Goal: Navigation & Orientation: Find specific page/section

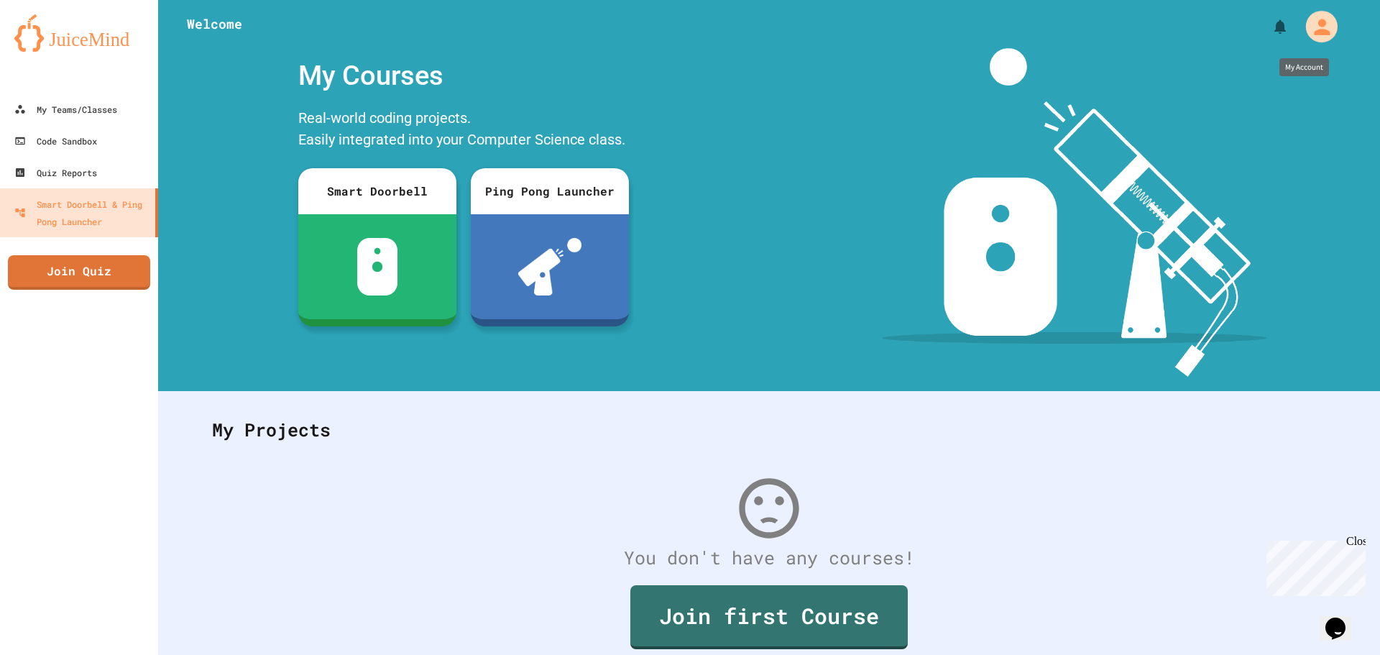
click at [1325, 25] on div "My Account" at bounding box center [1322, 27] width 32 height 32
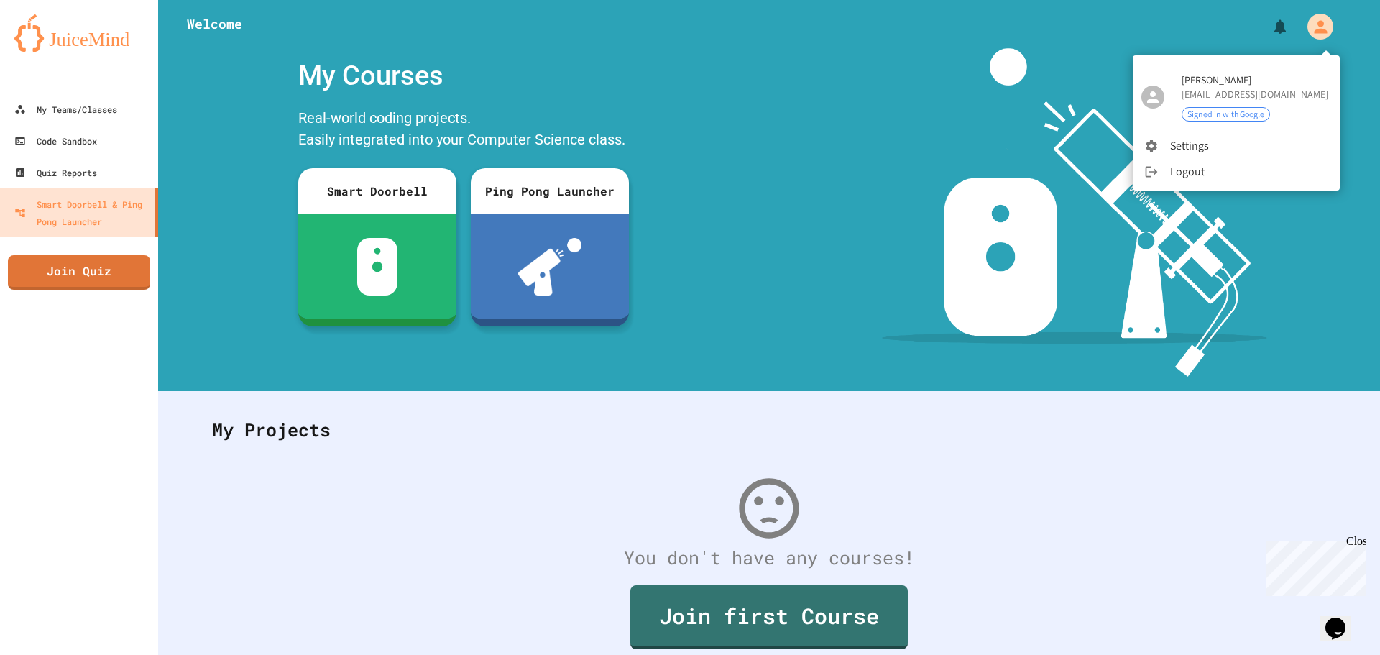
click at [55, 165] on div at bounding box center [690, 327] width 1380 height 655
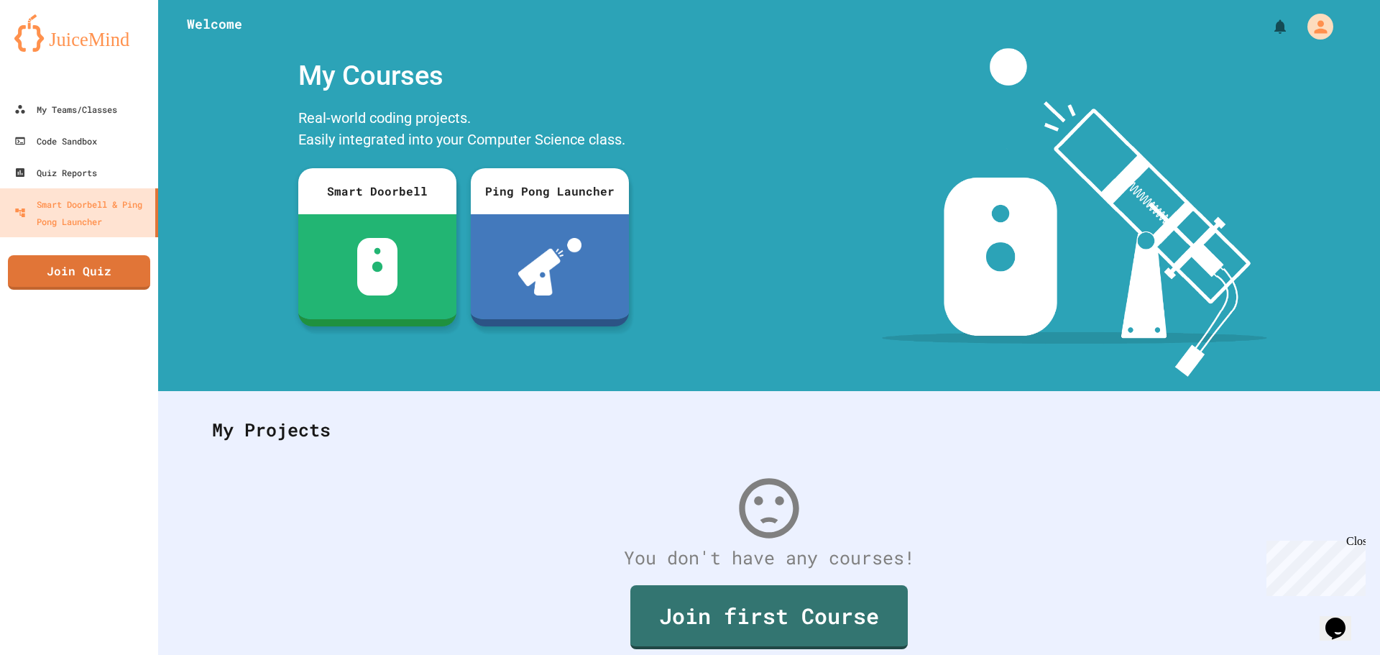
click at [54, 165] on div "Quiz Reports" at bounding box center [55, 172] width 83 height 17
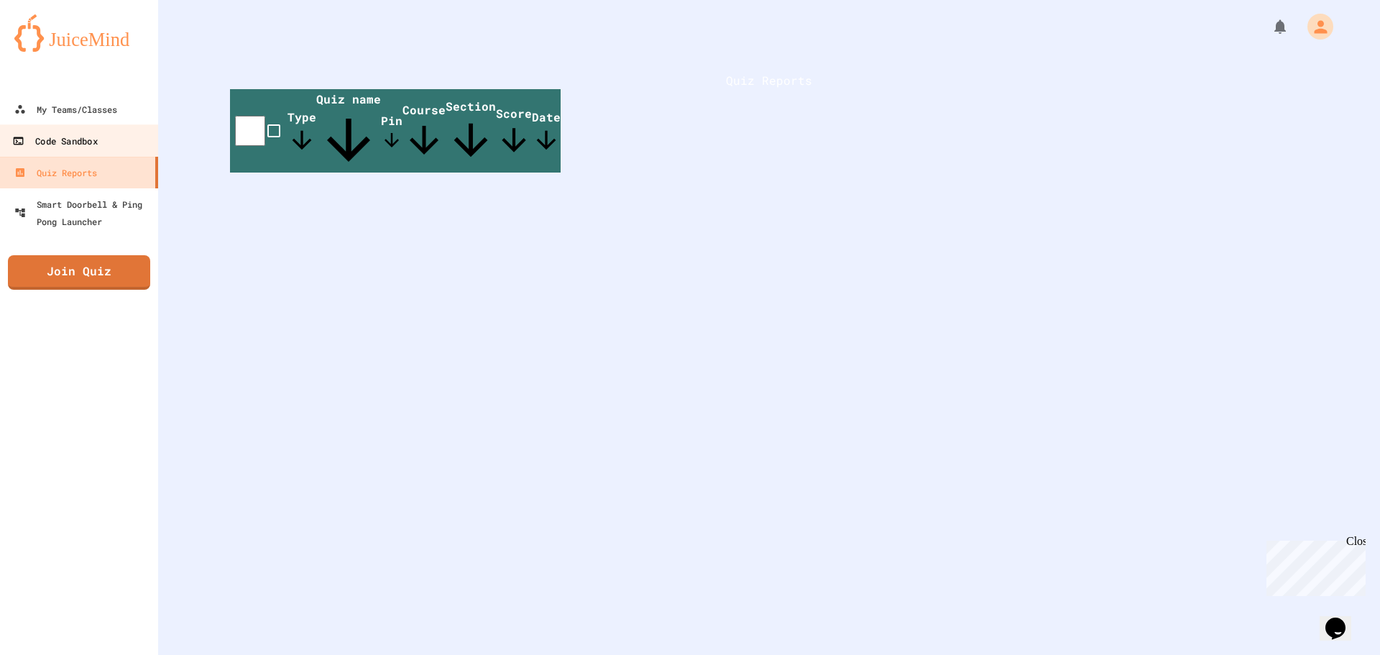
click at [78, 148] on div "Code Sandbox" at bounding box center [54, 141] width 85 height 18
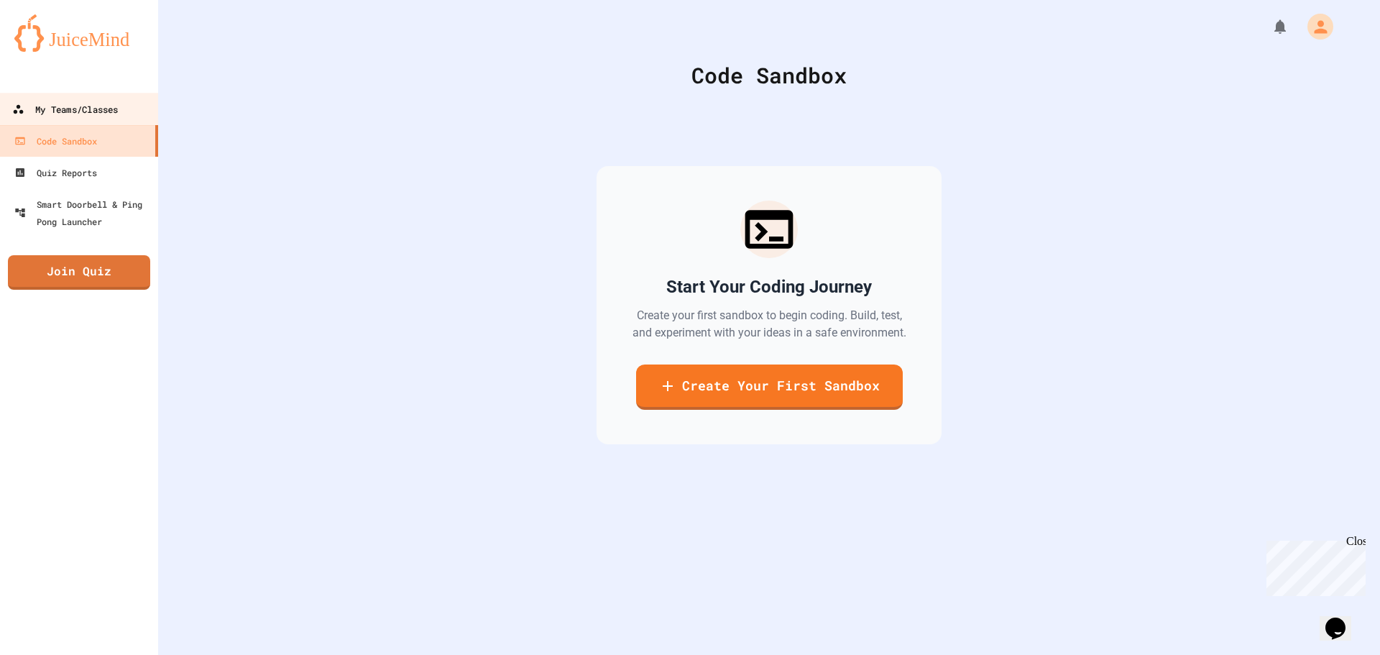
click at [92, 99] on link "My Teams/Classes" at bounding box center [79, 109] width 163 height 32
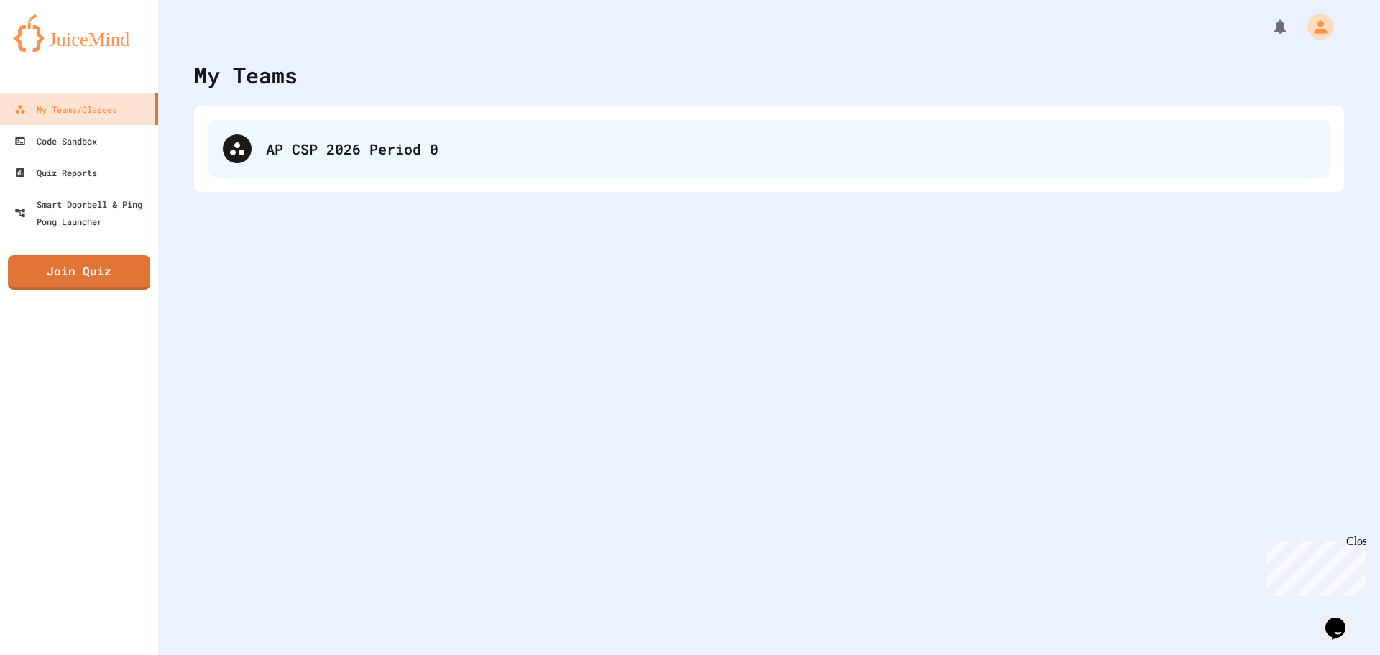
click at [286, 139] on div "AP CSP 2026 Period 0" at bounding box center [790, 149] width 1049 height 22
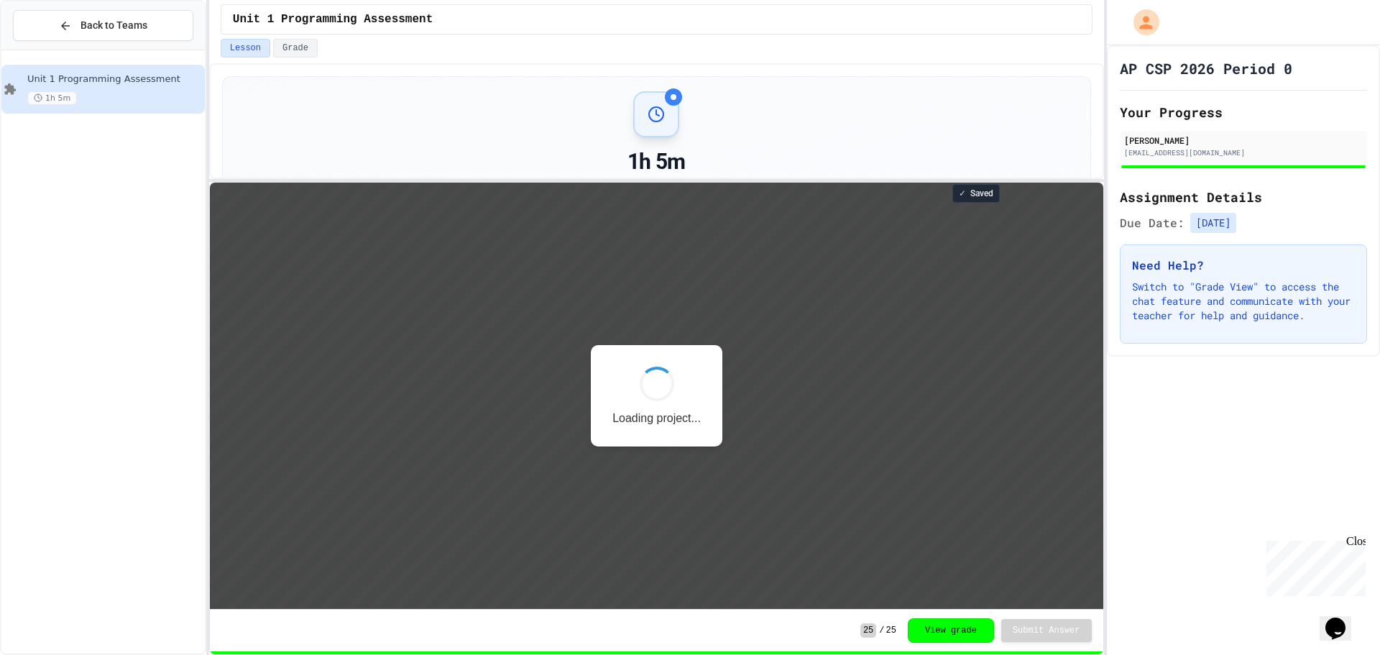
scroll to position [1, 0]
